Goal: Find specific page/section: Find specific page/section

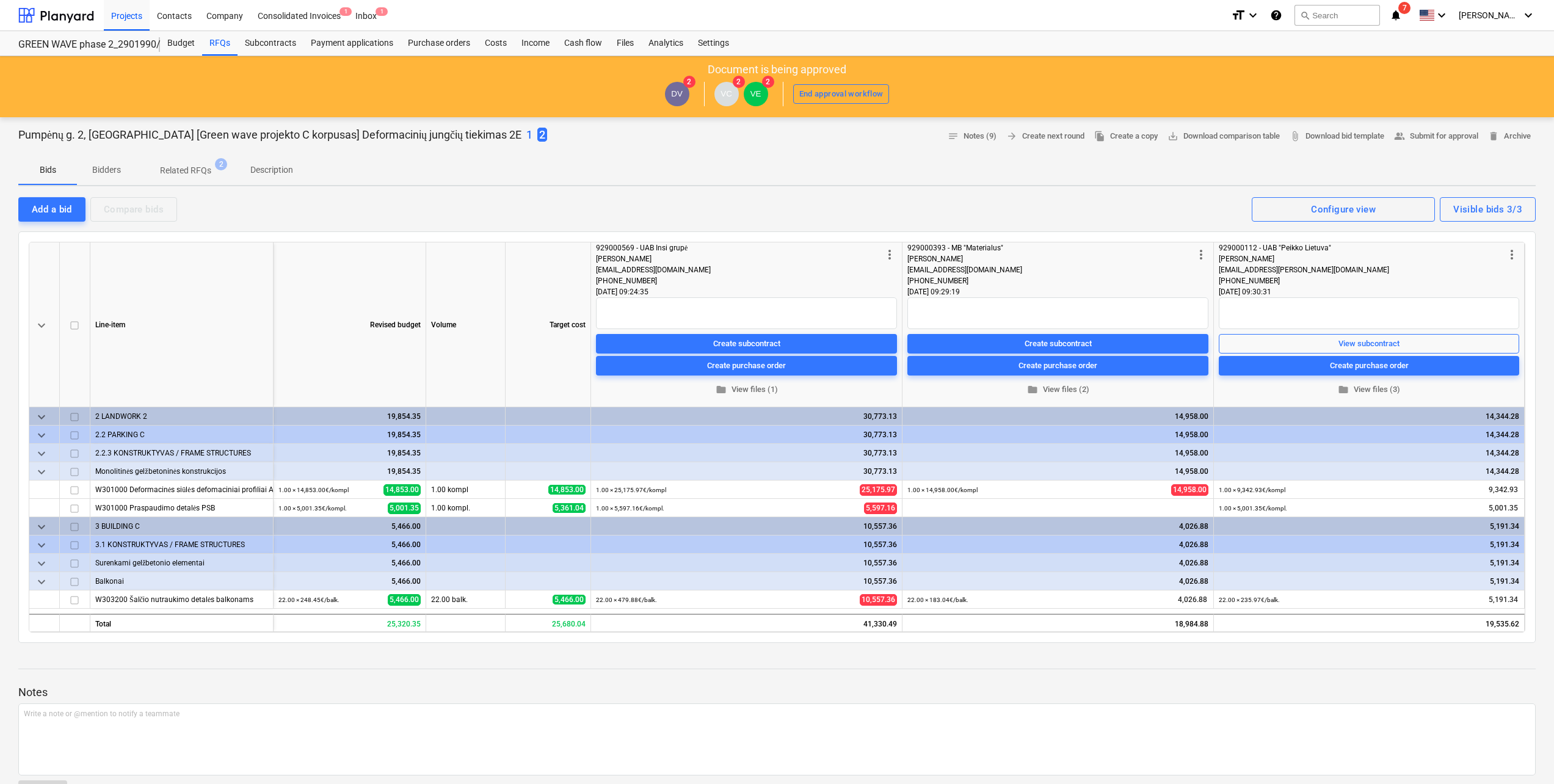
scroll to position [61, 0]
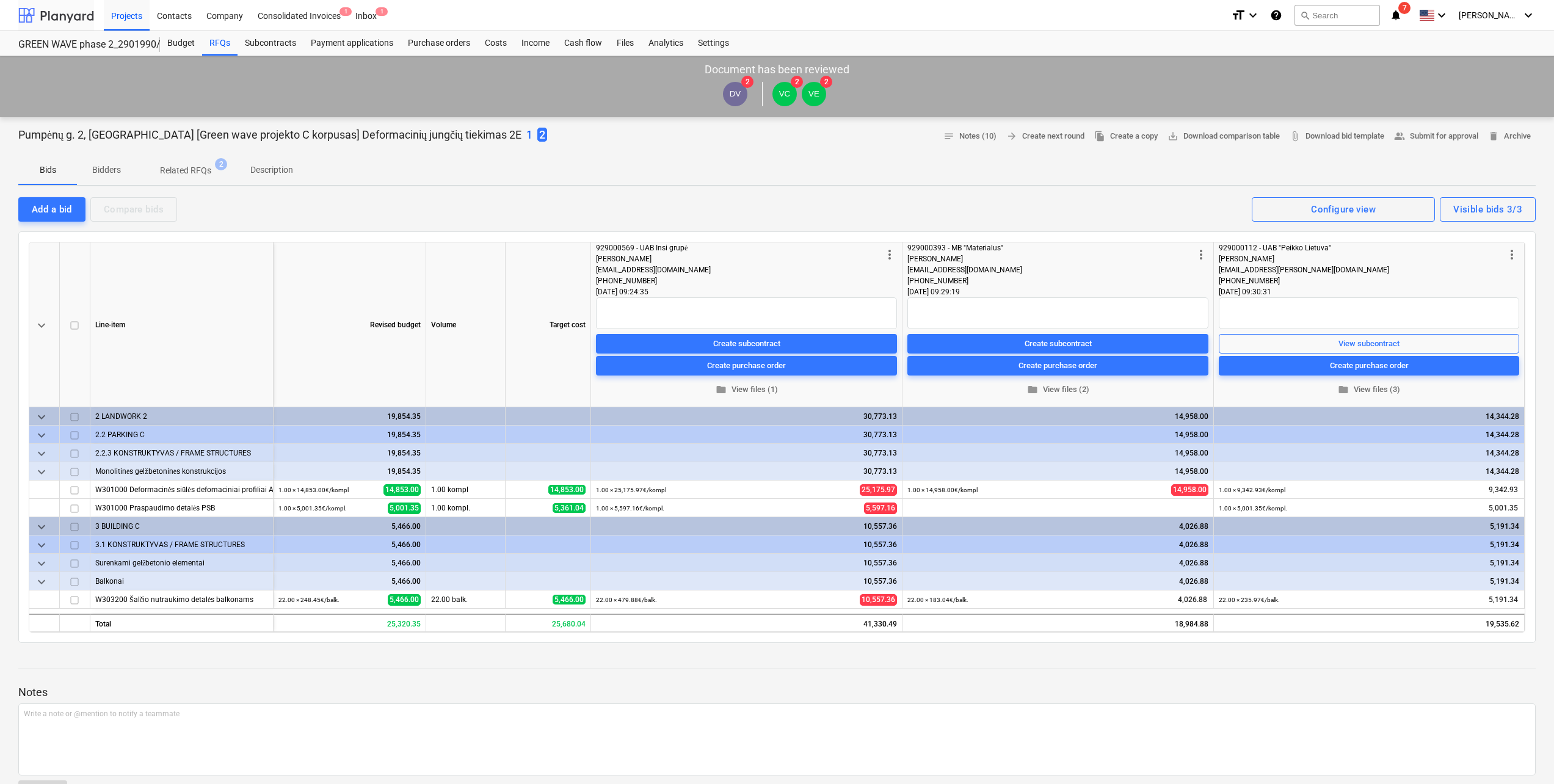
click at [69, 13] on div at bounding box center [56, 15] width 75 height 30
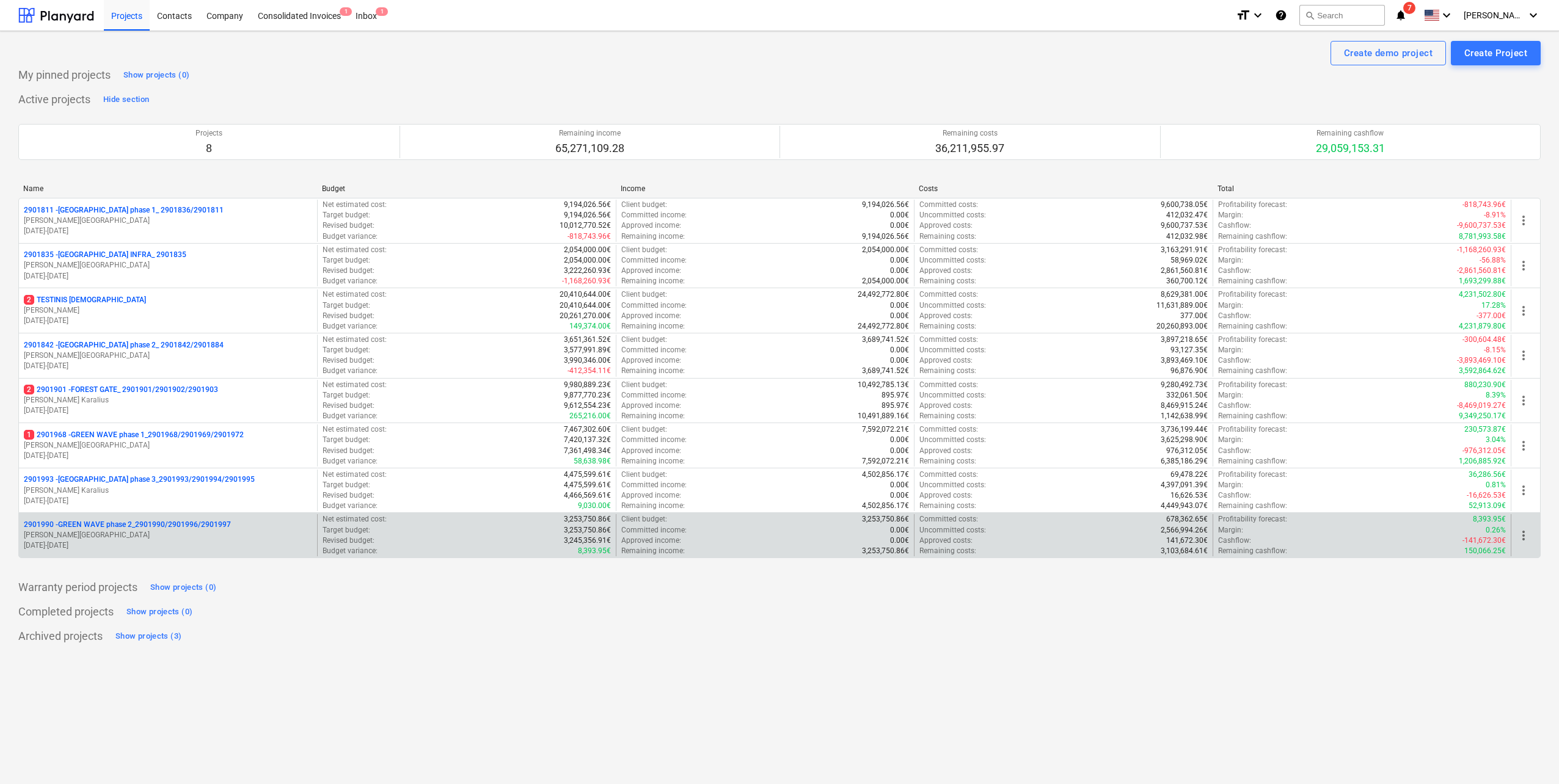
click at [174, 534] on p "V. Eimontas" at bounding box center [168, 535] width 288 height 10
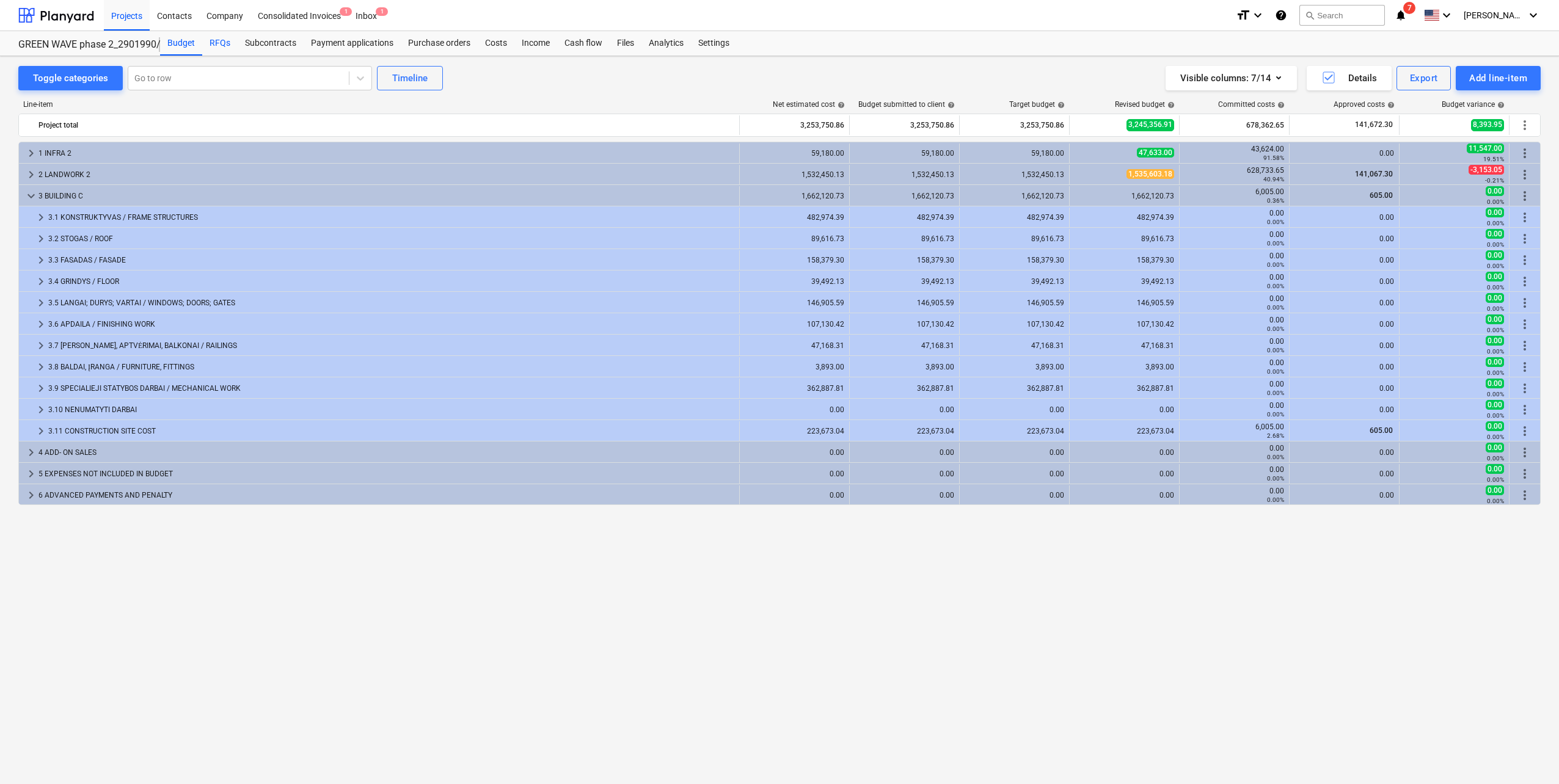
click at [217, 40] on div "RFQs" at bounding box center [220, 43] width 35 height 24
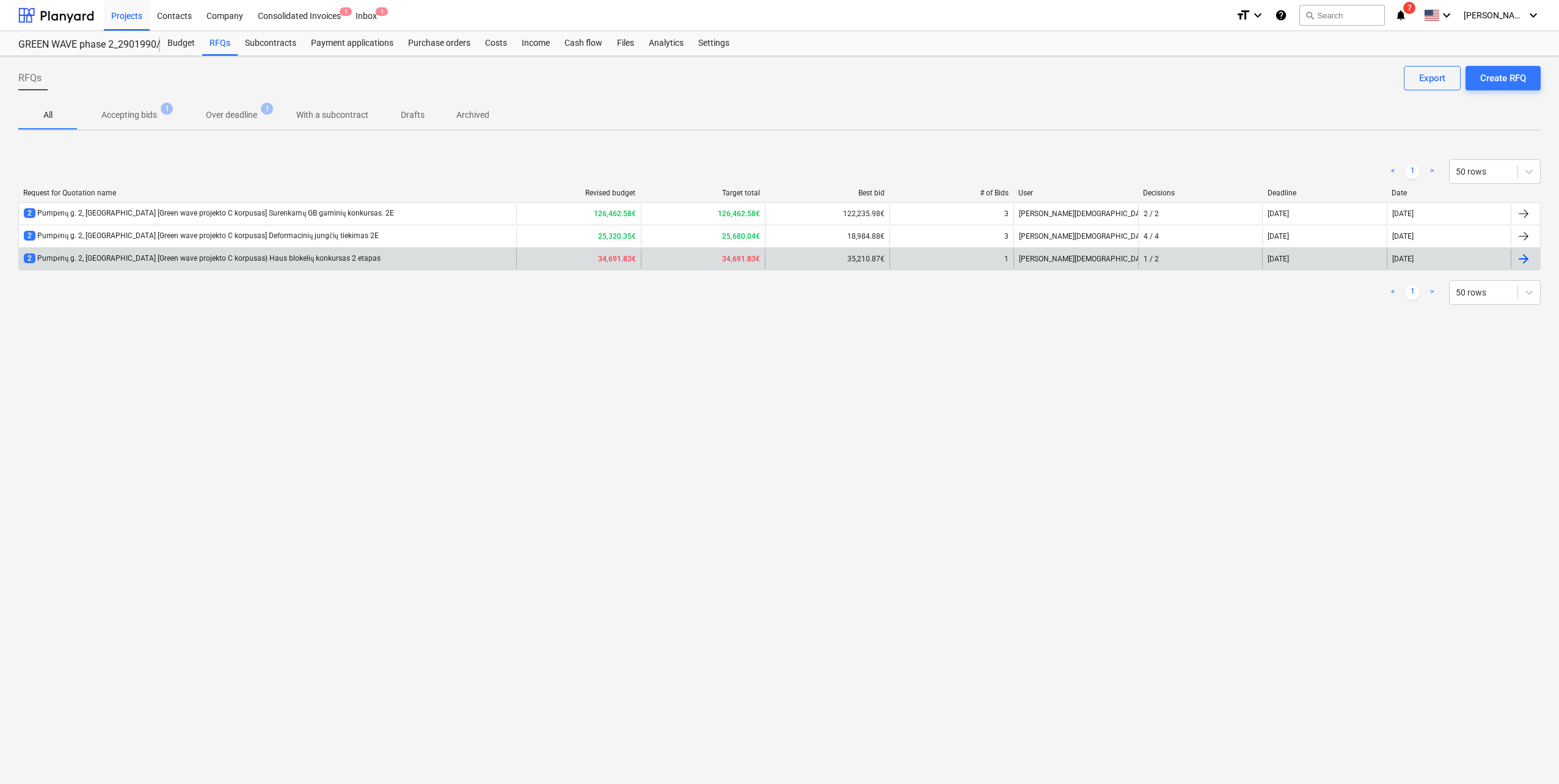
click at [406, 259] on div "2 Pumpėnų g. 2, Vilnius [Green wave projekto C korpusas} Haus blokelių konkursa…" at bounding box center [268, 259] width 497 height 19
